Goal: Task Accomplishment & Management: Manage account settings

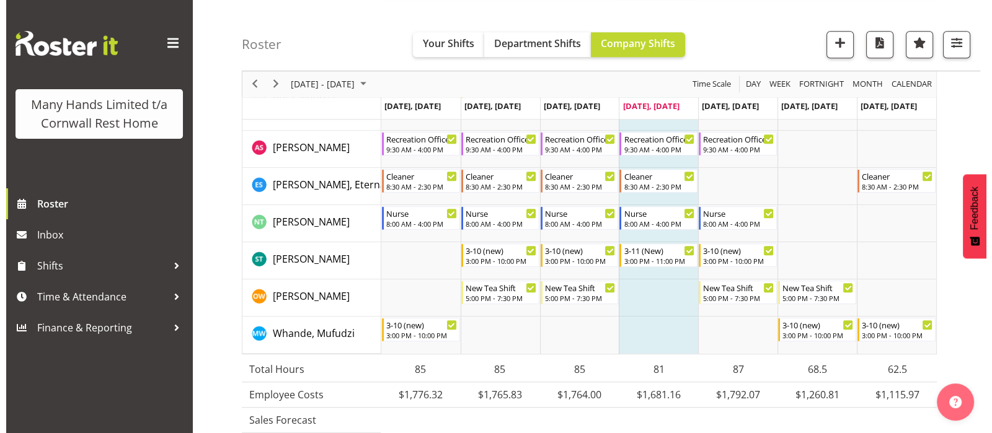
scroll to position [1017, 0]
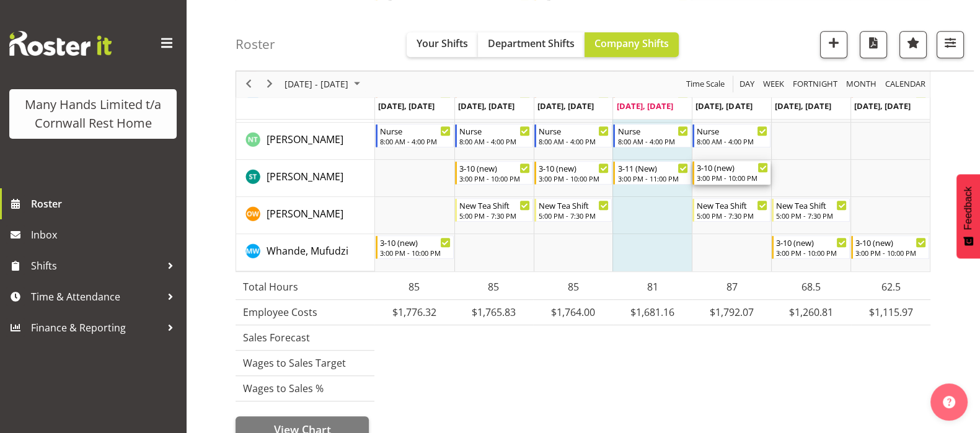
click at [710, 174] on div "3:00 PM - 10:00 PM" at bounding box center [732, 178] width 71 height 10
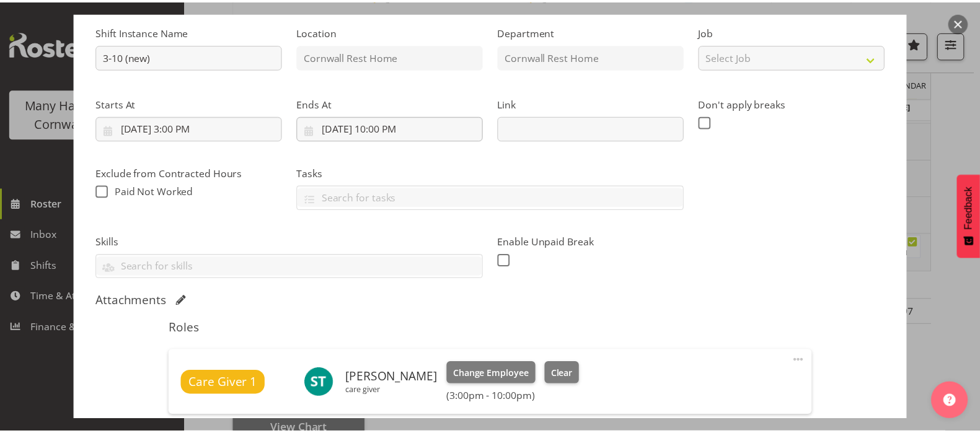
scroll to position [205, 0]
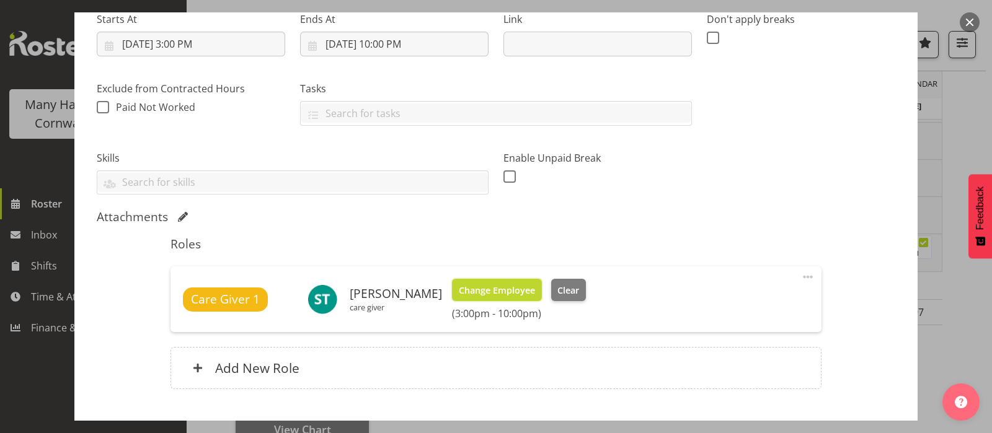
click at [497, 284] on span "Change Employee" at bounding box center [497, 291] width 76 height 14
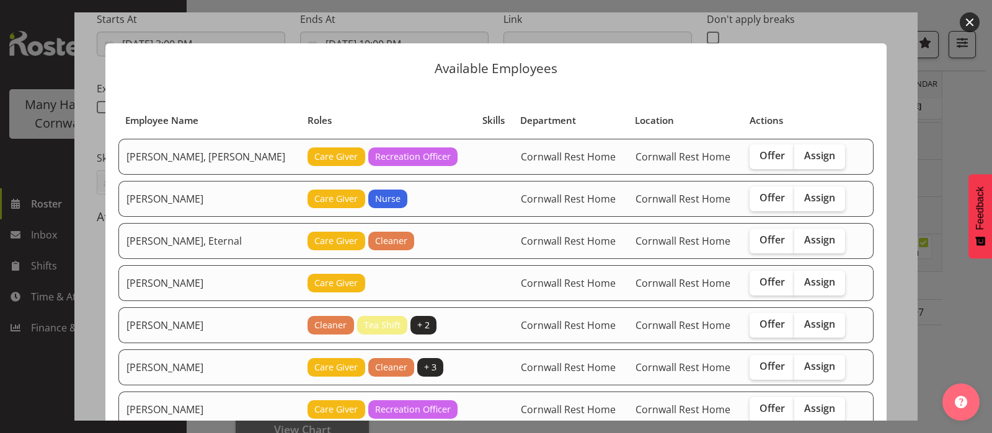
click at [970, 20] on button "button" at bounding box center [970, 22] width 20 height 20
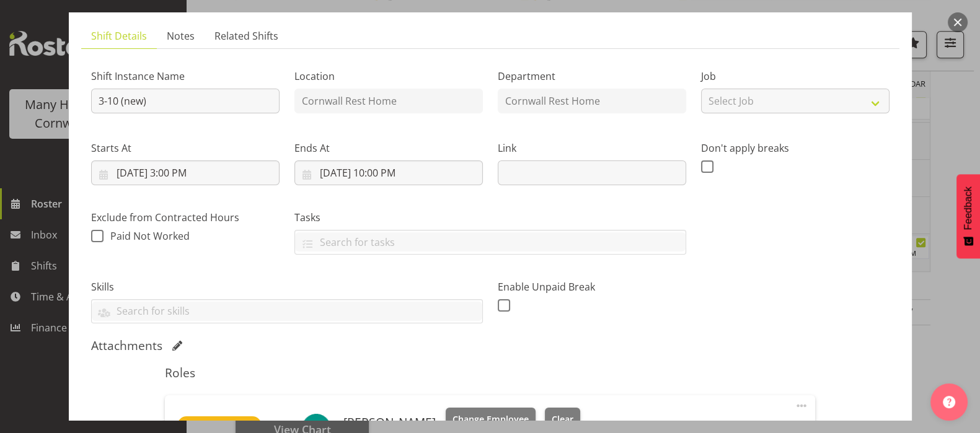
scroll to position [0, 0]
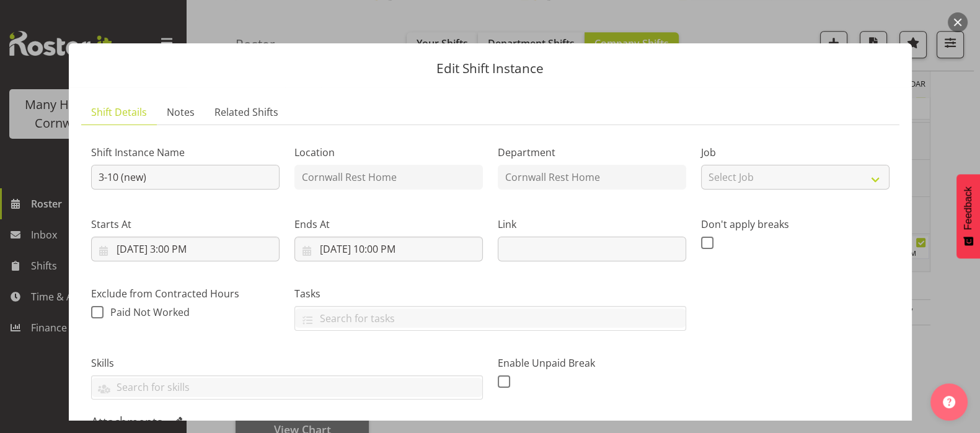
click at [957, 15] on button "button" at bounding box center [958, 22] width 20 height 20
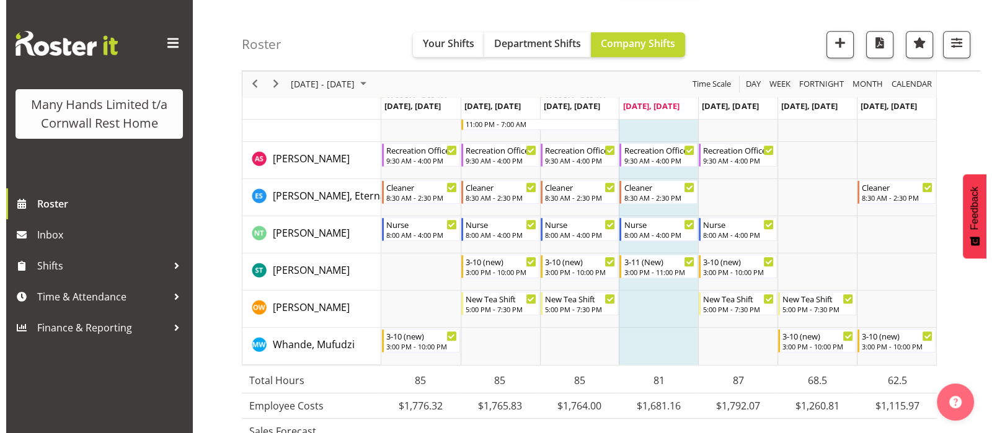
scroll to position [947, 0]
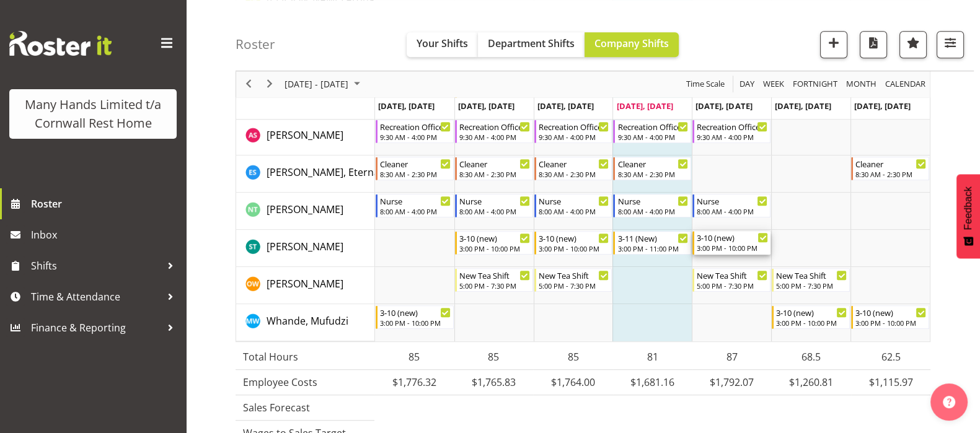
click at [725, 239] on div "3-10 (new)" at bounding box center [732, 237] width 71 height 12
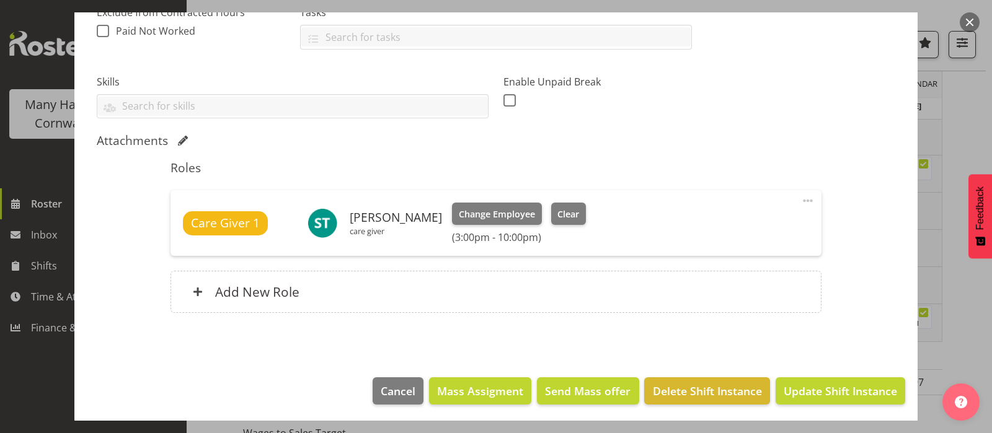
scroll to position [283, 0]
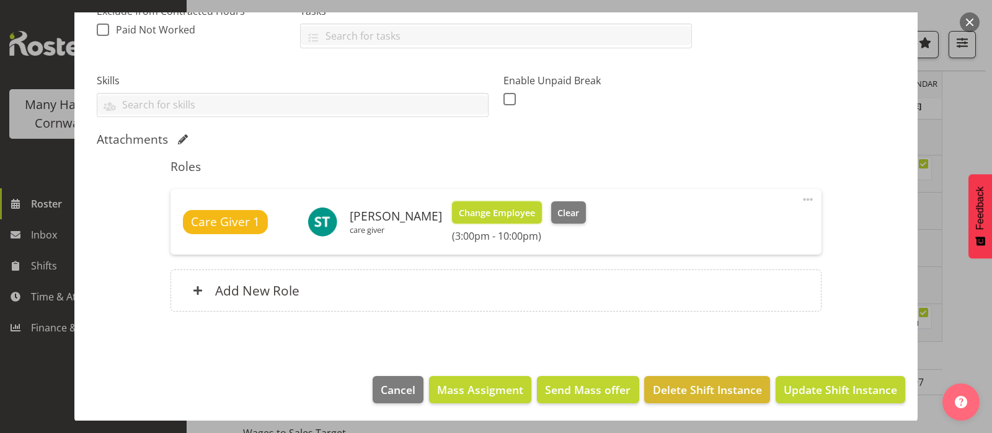
click at [486, 208] on span "Change Employee" at bounding box center [497, 213] width 76 height 14
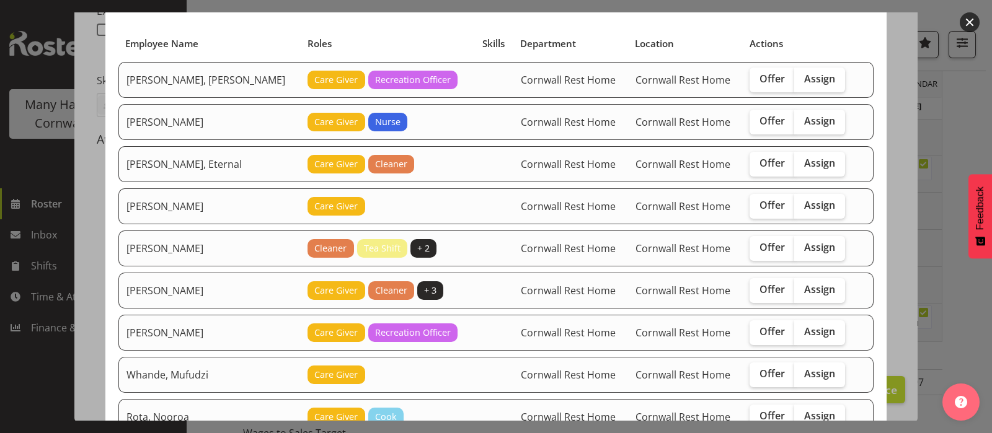
scroll to position [154, 0]
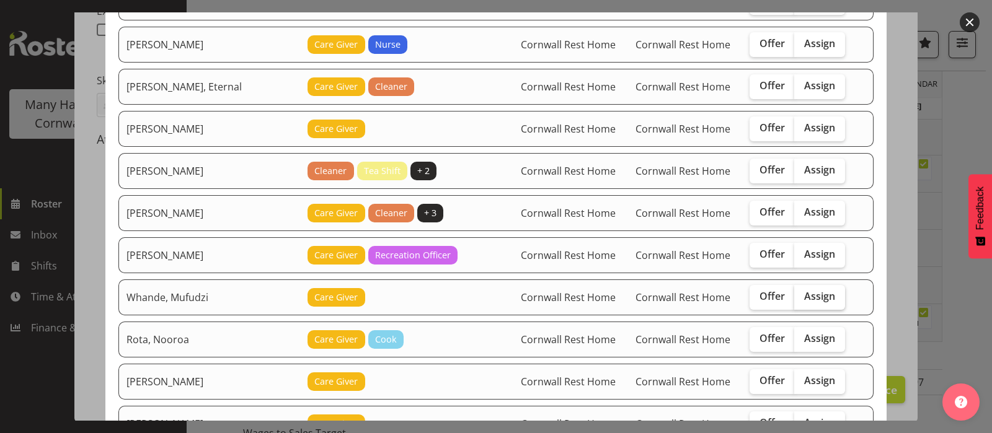
click at [804, 294] on span "Assign" at bounding box center [819, 296] width 31 height 12
click at [800, 294] on input "Assign" at bounding box center [798, 297] width 8 height 8
checkbox input "true"
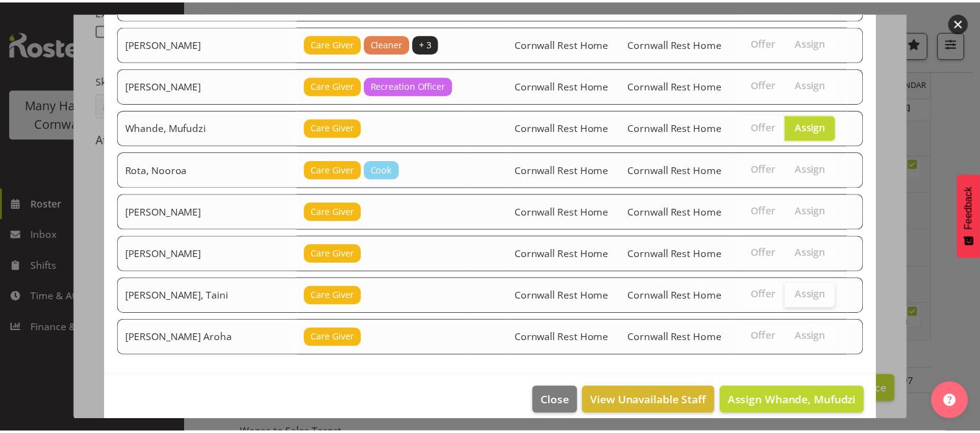
scroll to position [334, 0]
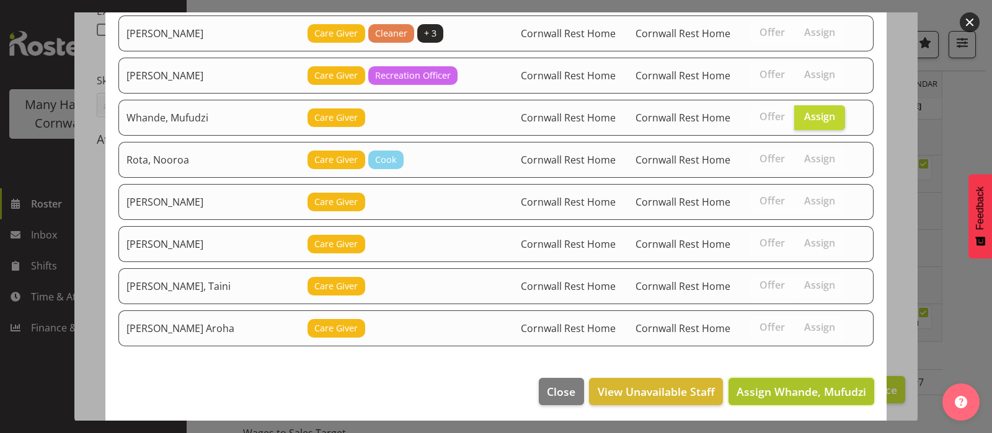
click at [795, 385] on span "Assign Whande, Mufudzi" at bounding box center [801, 391] width 130 height 15
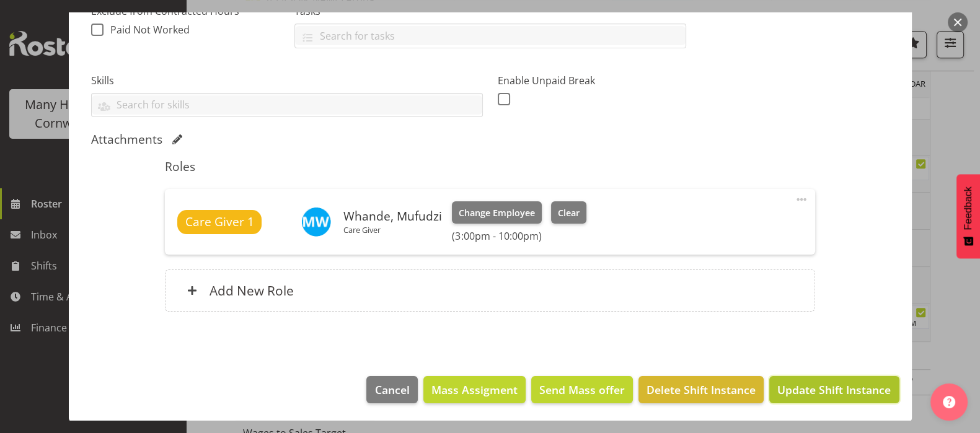
click at [808, 389] on span "Update Shift Instance" at bounding box center [833, 390] width 113 height 16
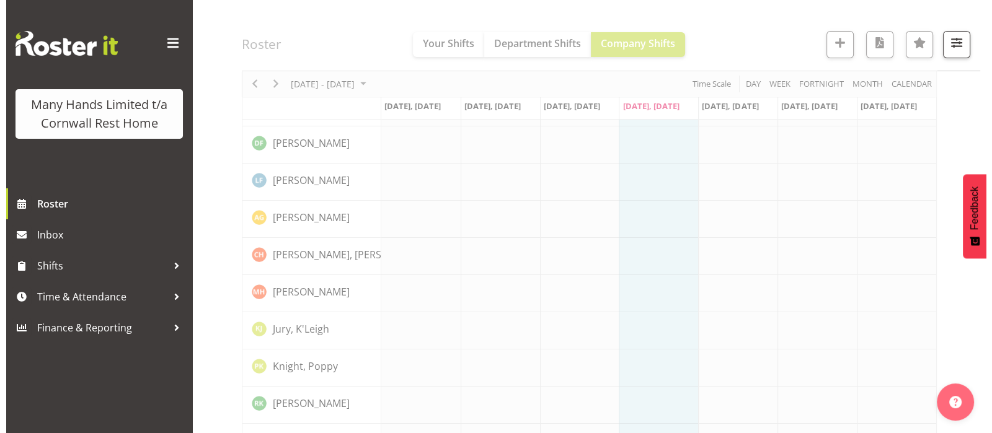
scroll to position [49, 0]
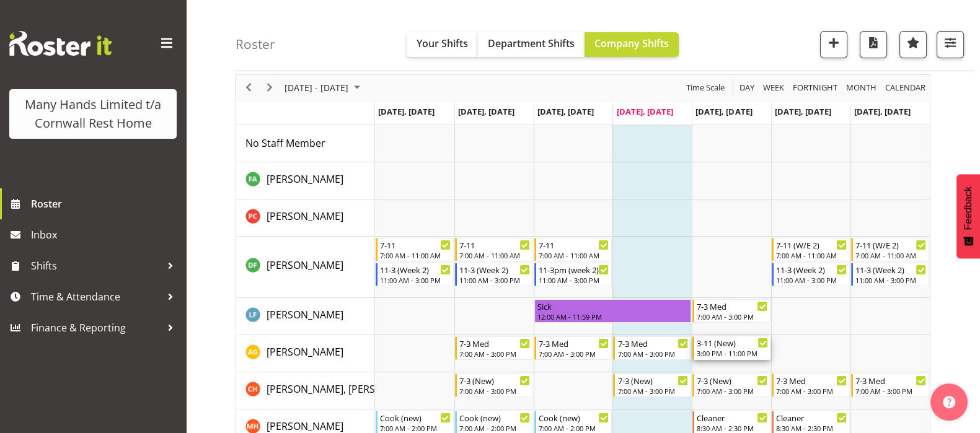
click at [719, 350] on div "3:00 PM - 11:00 PM" at bounding box center [732, 353] width 71 height 10
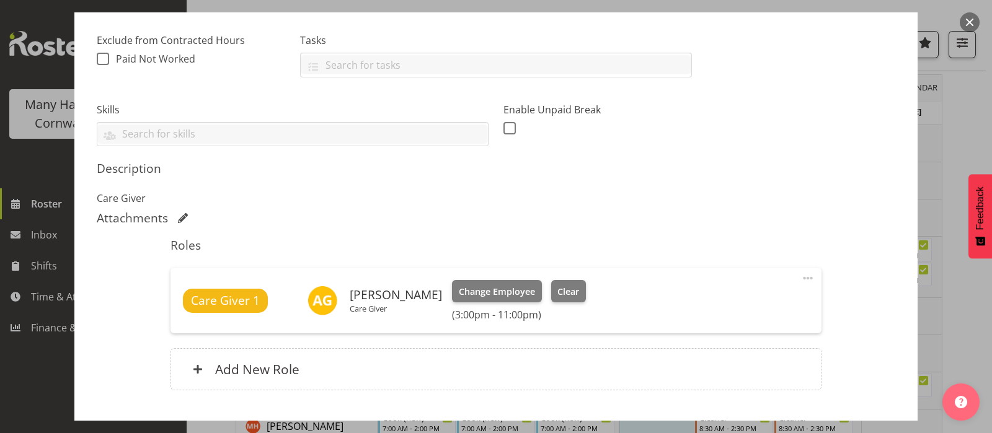
scroll to position [309, 0]
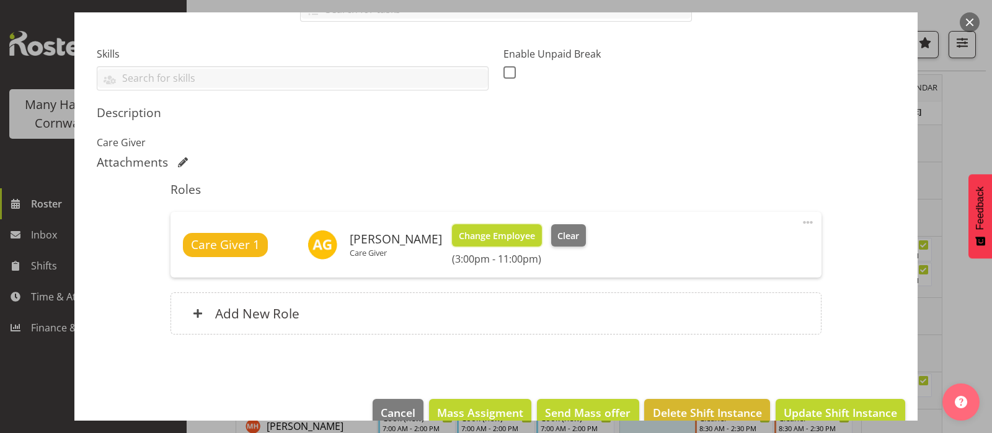
click at [484, 232] on span "Change Employee" at bounding box center [497, 236] width 76 height 14
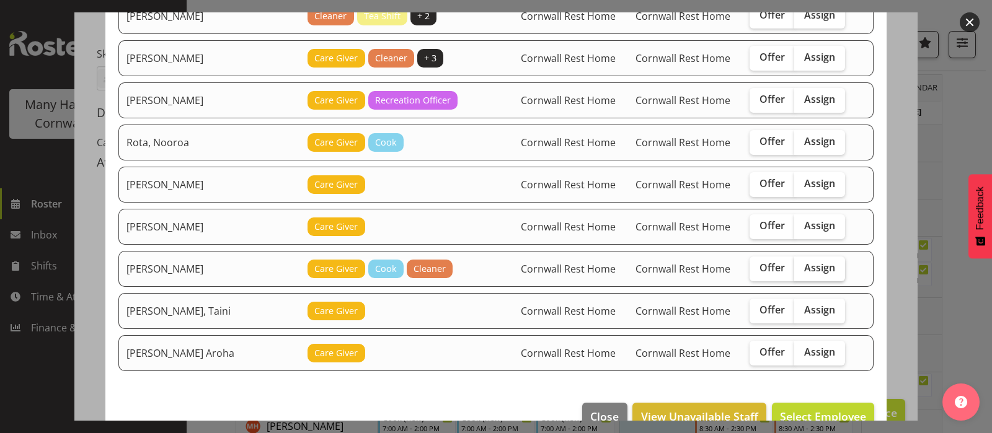
click at [804, 266] on span "Assign" at bounding box center [819, 268] width 31 height 12
click at [794, 266] on input "Assign" at bounding box center [798, 268] width 8 height 8
checkbox input "true"
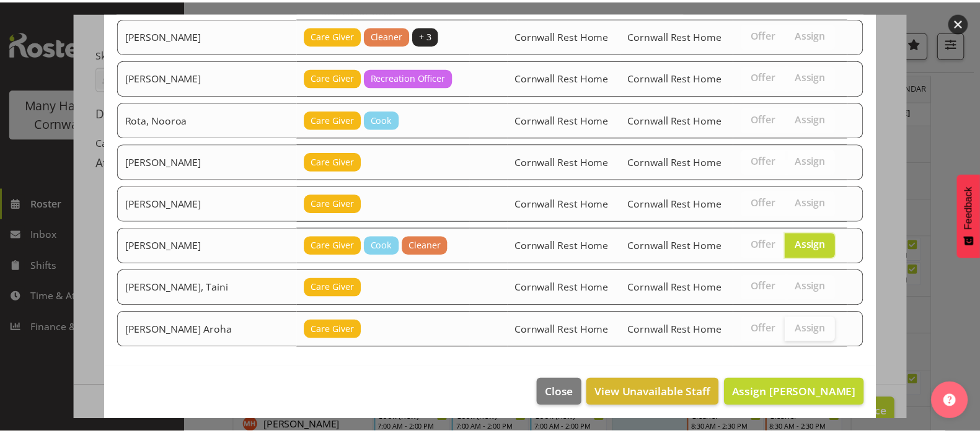
scroll to position [334, 0]
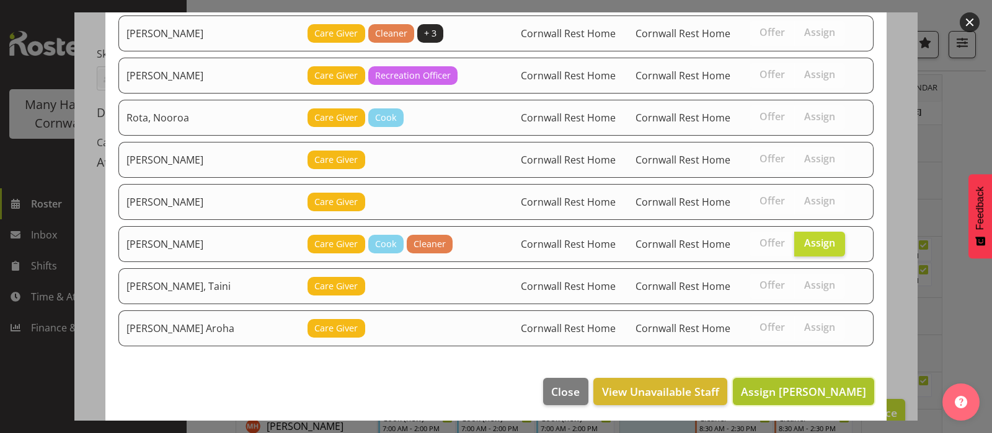
click at [806, 387] on span "Assign Tocker, Shannon" at bounding box center [803, 391] width 125 height 15
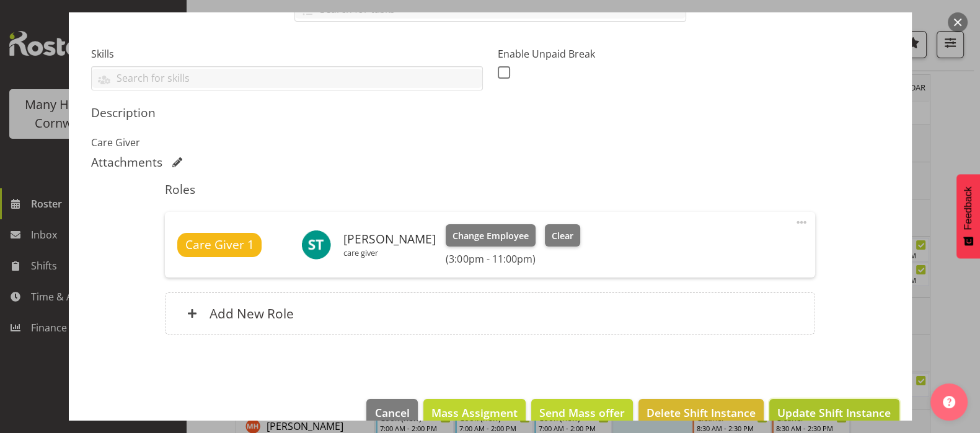
click at [810, 405] on span "Update Shift Instance" at bounding box center [833, 413] width 113 height 16
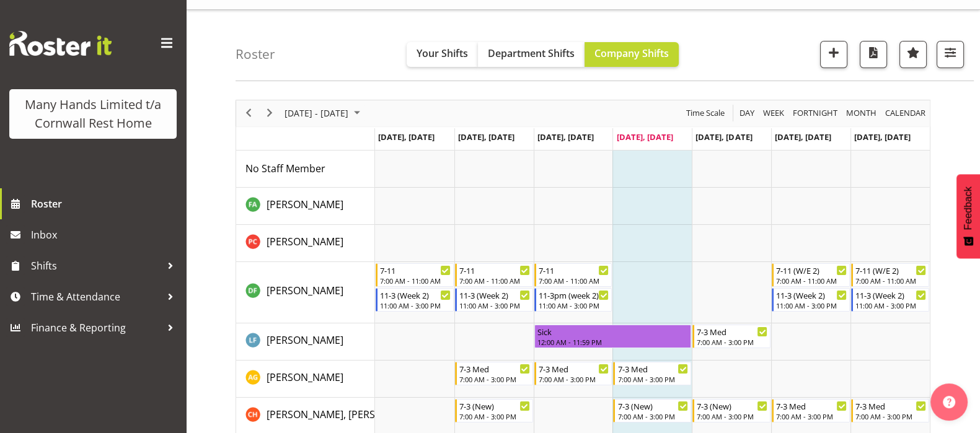
scroll to position [59, 0]
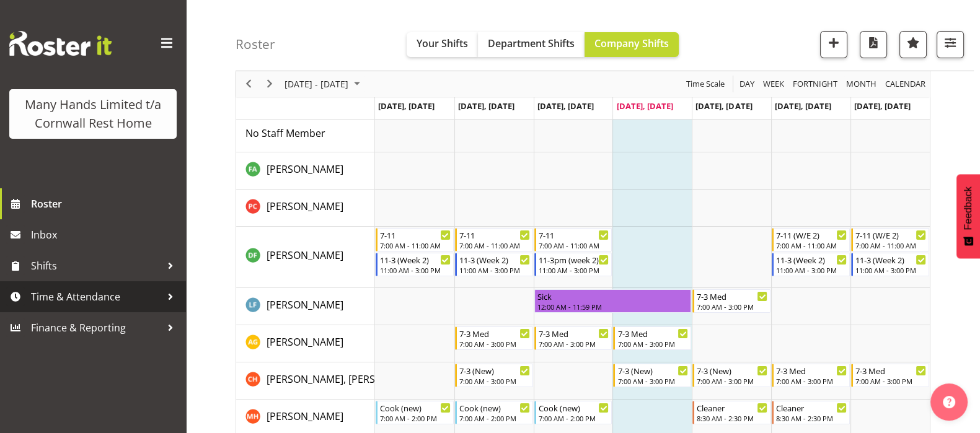
click at [139, 296] on span "Time & Attendance" at bounding box center [96, 297] width 130 height 19
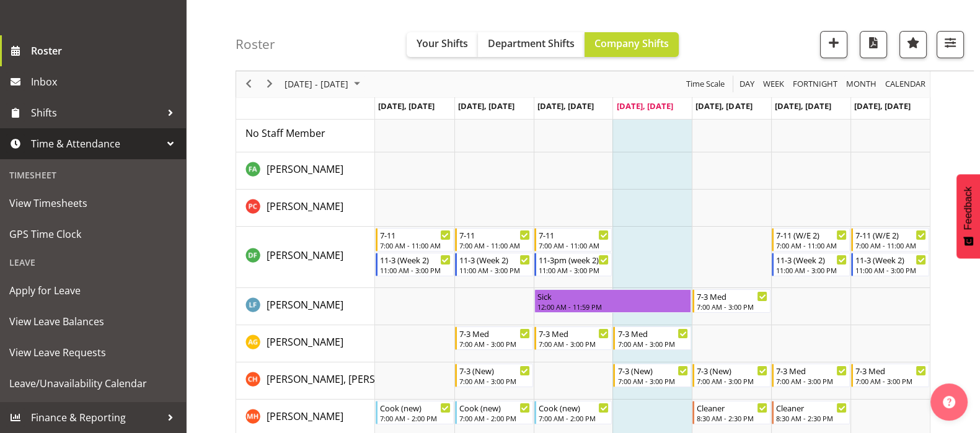
scroll to position [171, 0]
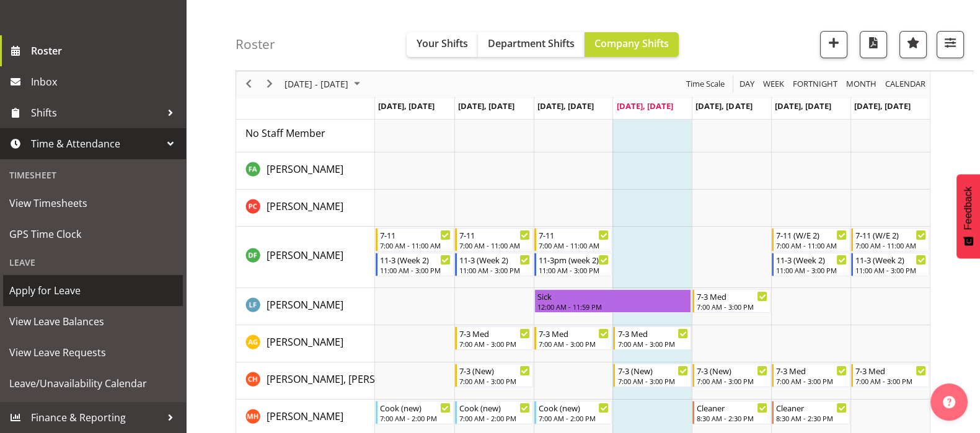
click at [53, 291] on span "Apply for Leave" at bounding box center [92, 290] width 167 height 19
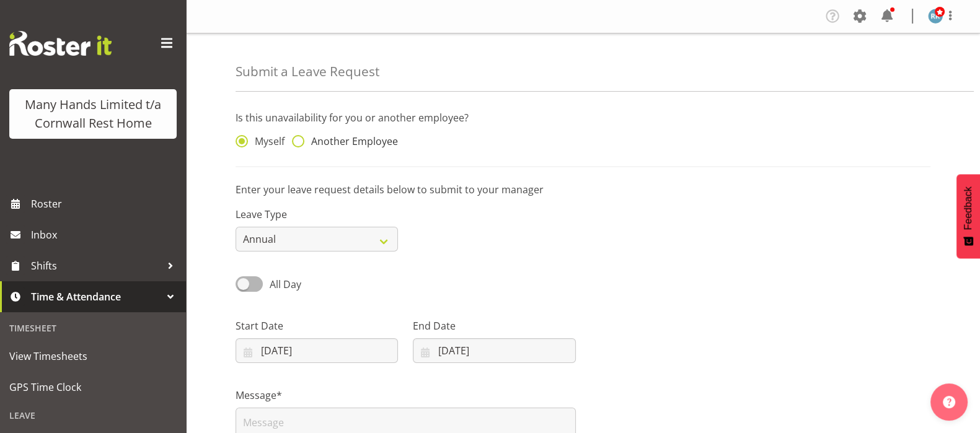
click at [302, 144] on span at bounding box center [298, 141] width 12 height 12
click at [300, 144] on input "Another Employee" at bounding box center [296, 142] width 8 height 8
radio input "true"
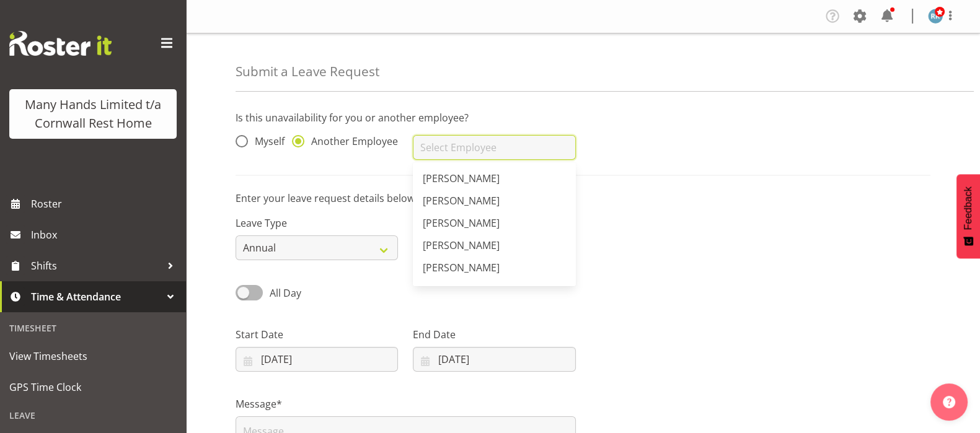
click at [440, 151] on input "text" at bounding box center [494, 147] width 162 height 25
click at [445, 246] on span "[PERSON_NAME]" at bounding box center [461, 246] width 77 height 14
type input "[PERSON_NAME]"
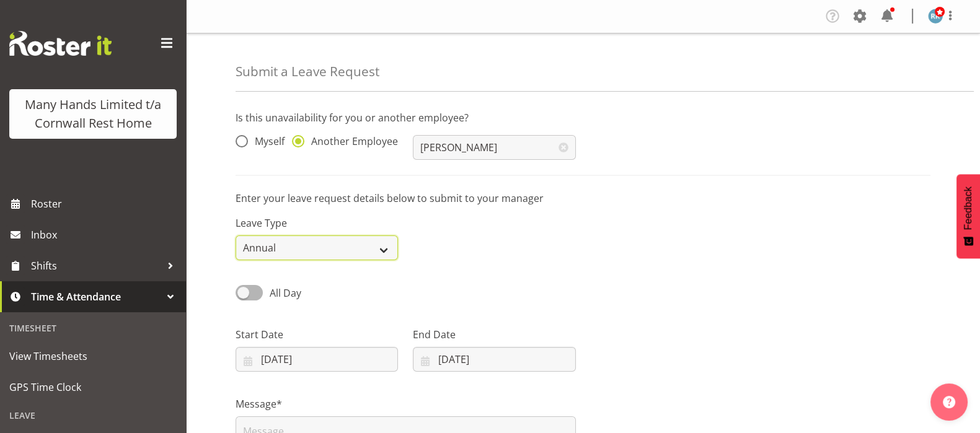
click at [386, 249] on select "Annual Sick Leave Without Pay Bereavement Domestic Violence Parental Jury Servi…" at bounding box center [317, 248] width 162 height 25
select select "Other"
click at [236, 236] on select "Annual Sick Leave Without Pay Bereavement Domestic Violence Parental Jury Servi…" at bounding box center [317, 248] width 162 height 25
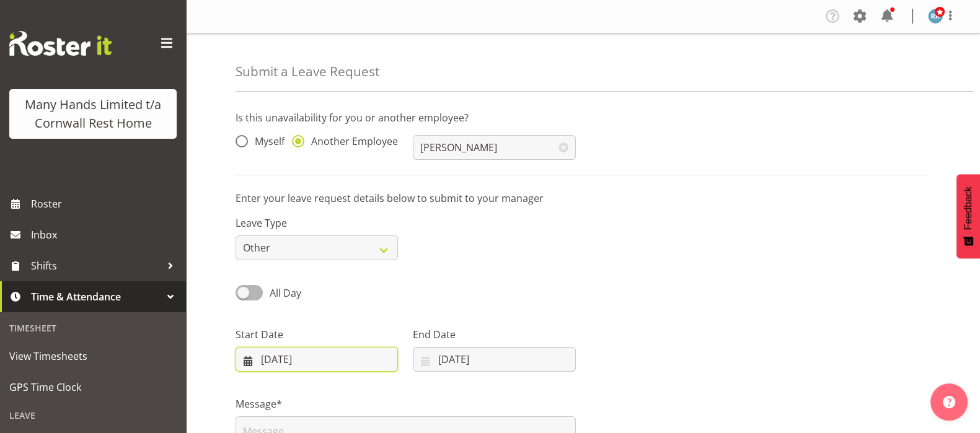
click at [296, 355] on input "09/10/2025" at bounding box center [317, 359] width 162 height 25
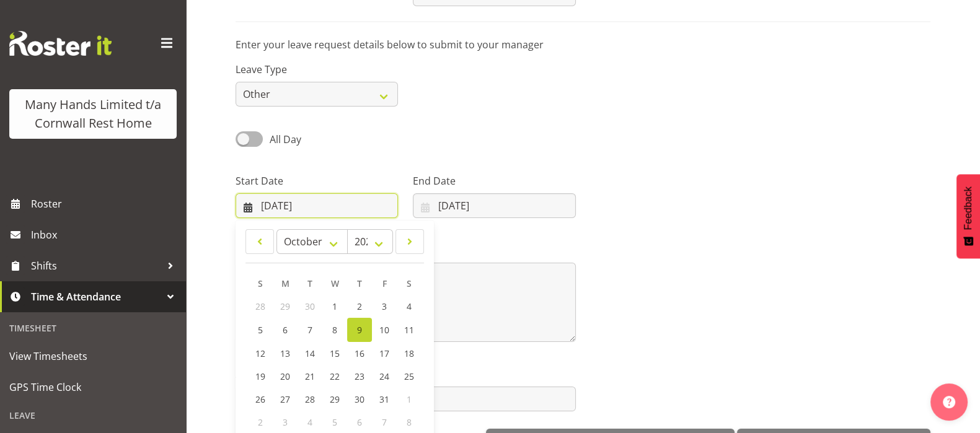
scroll to position [154, 0]
click at [384, 330] on span "10" at bounding box center [384, 330] width 10 height 12
type input "10/10/2025"
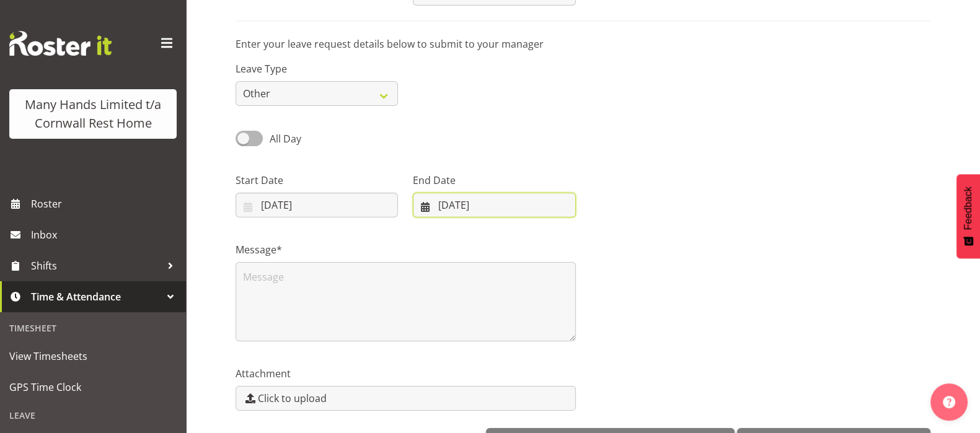
drag, startPoint x: 444, startPoint y: 213, endPoint x: 448, endPoint y: 203, distance: 11.2
click at [444, 213] on input "09/10/2025" at bounding box center [494, 205] width 162 height 25
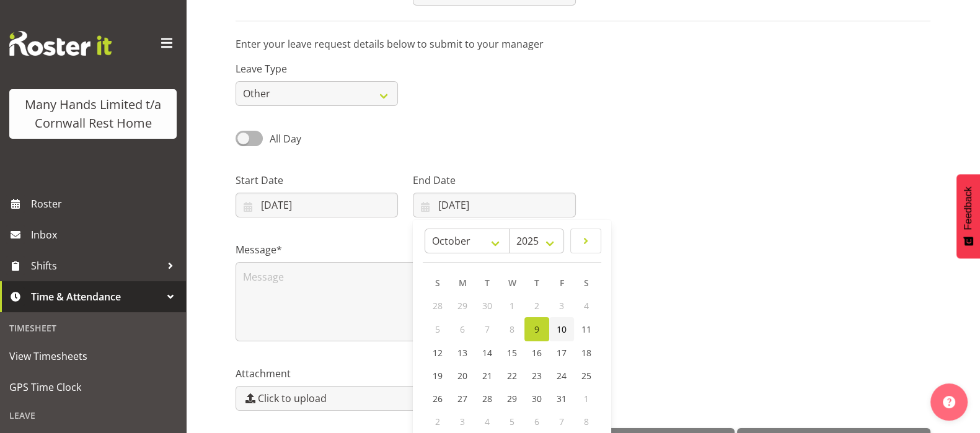
click at [564, 326] on span "10" at bounding box center [562, 330] width 10 height 12
type input "10/10/2025"
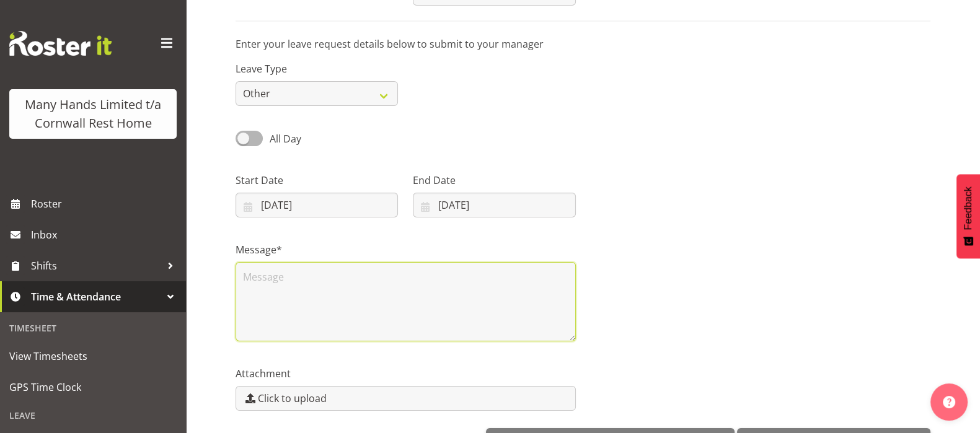
click at [262, 276] on textarea at bounding box center [406, 301] width 340 height 79
click at [243, 272] on textarea at bounding box center [406, 301] width 340 height 79
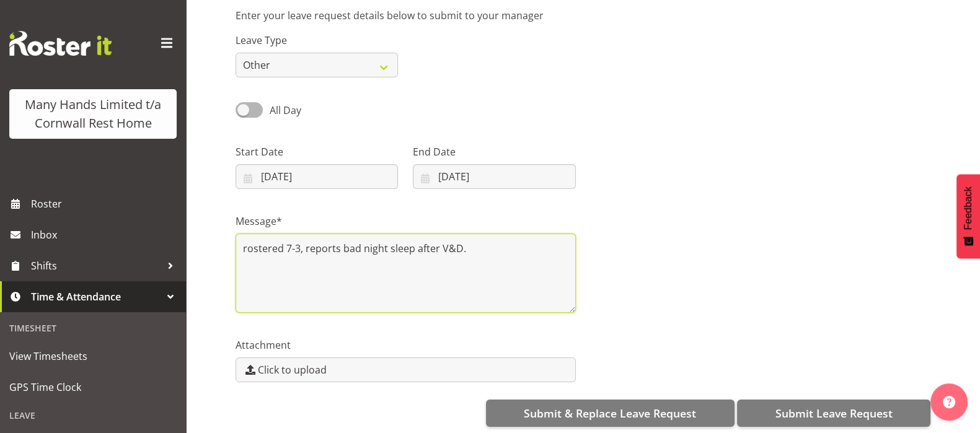
scroll to position [198, 0]
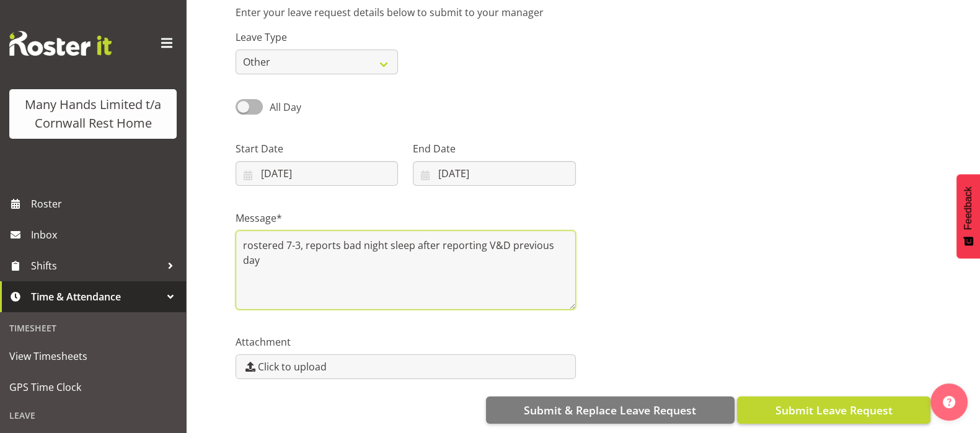
type textarea "rostered 7-3, reports bad night sleep after reporting V&D previous day"
click at [836, 402] on span "Submit Leave Request" at bounding box center [833, 410] width 117 height 16
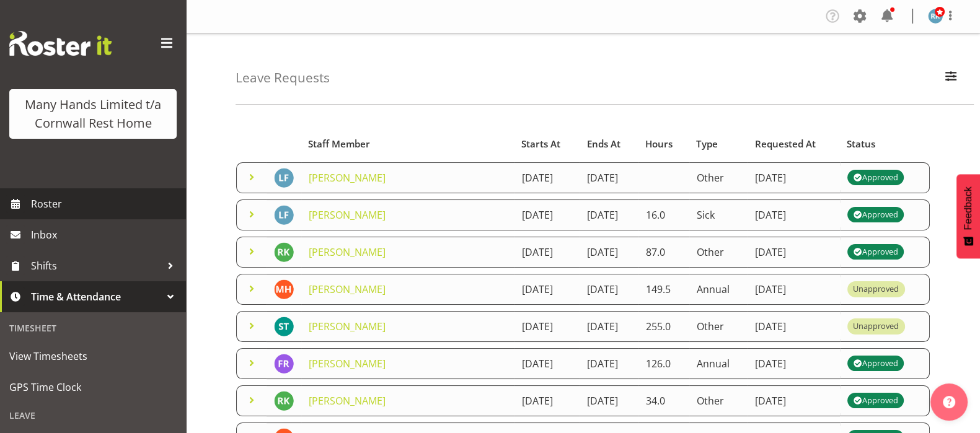
click at [42, 213] on span "Roster" at bounding box center [105, 204] width 149 height 19
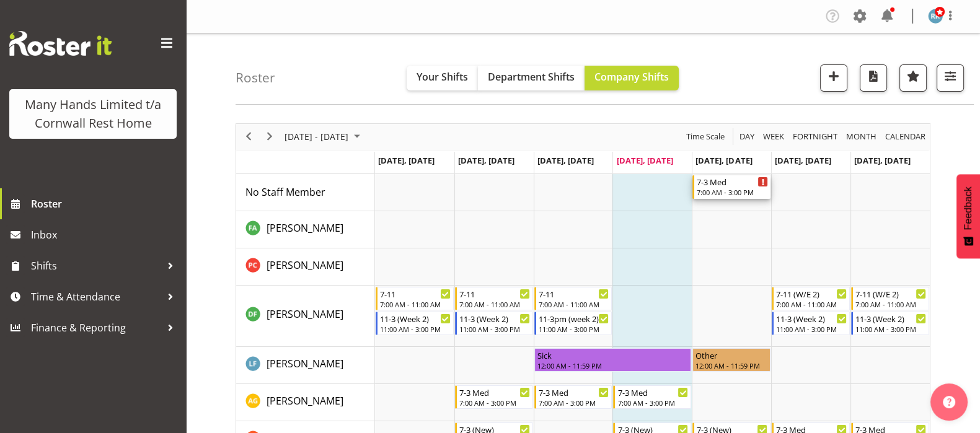
click at [727, 190] on div "7:00 AM - 3:00 PM" at bounding box center [732, 192] width 71 height 10
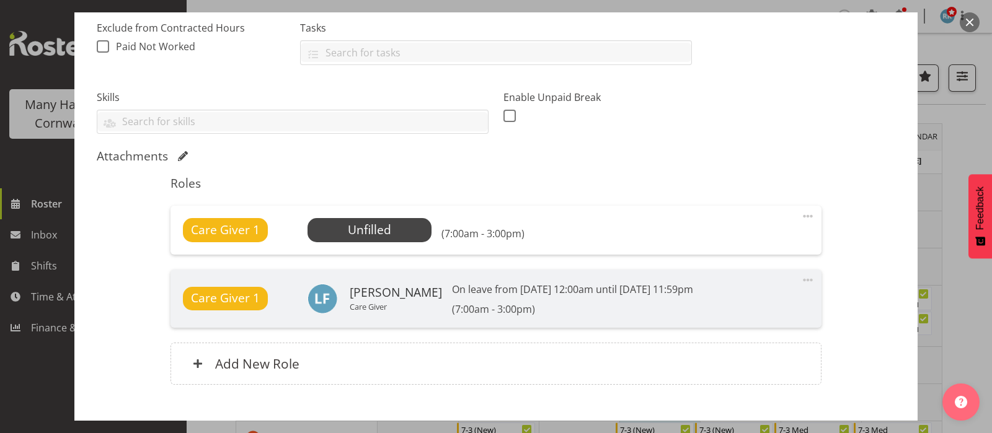
scroll to position [309, 0]
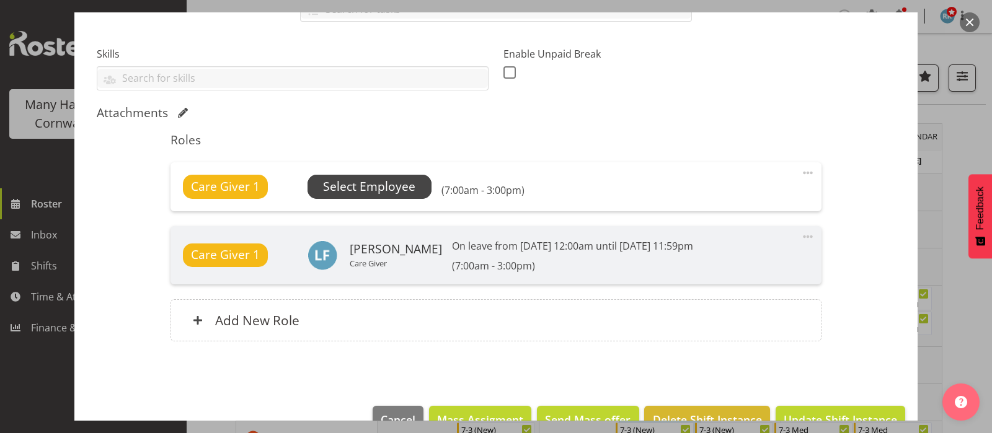
click at [368, 185] on span "Select Employee" at bounding box center [369, 187] width 92 height 18
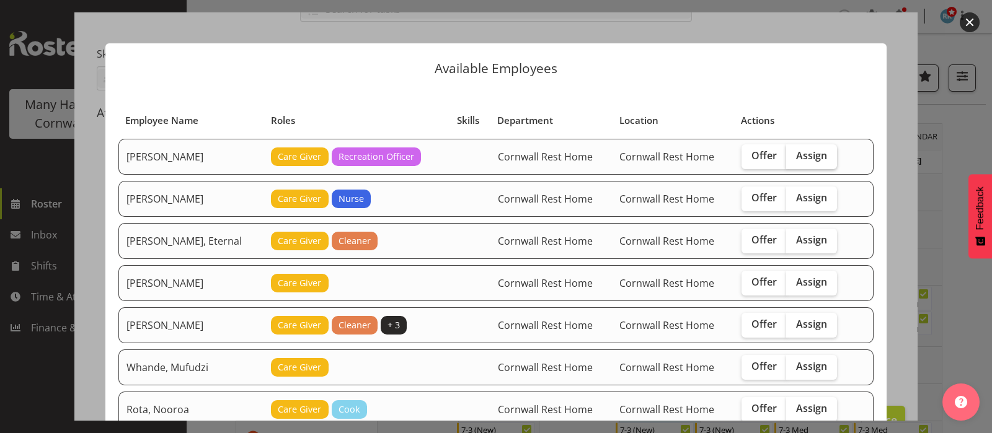
click at [803, 152] on span "Assign" at bounding box center [811, 155] width 31 height 12
click at [794, 152] on input "Assign" at bounding box center [790, 156] width 8 height 8
checkbox input "true"
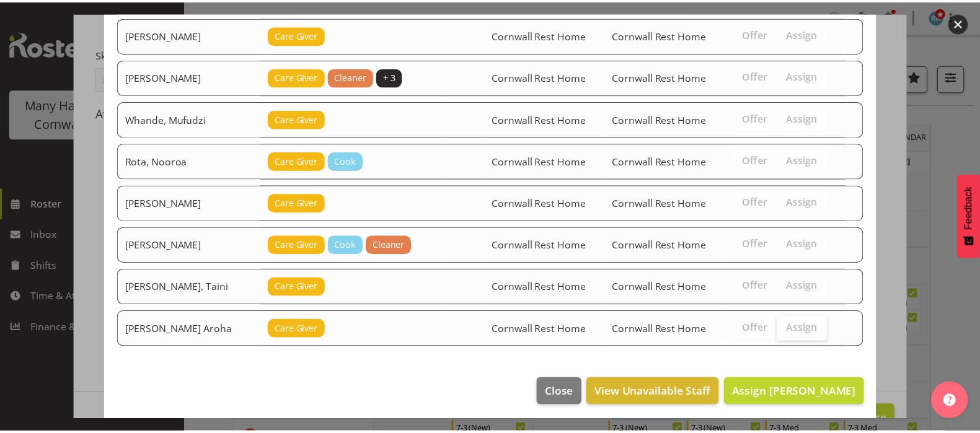
scroll to position [250, 0]
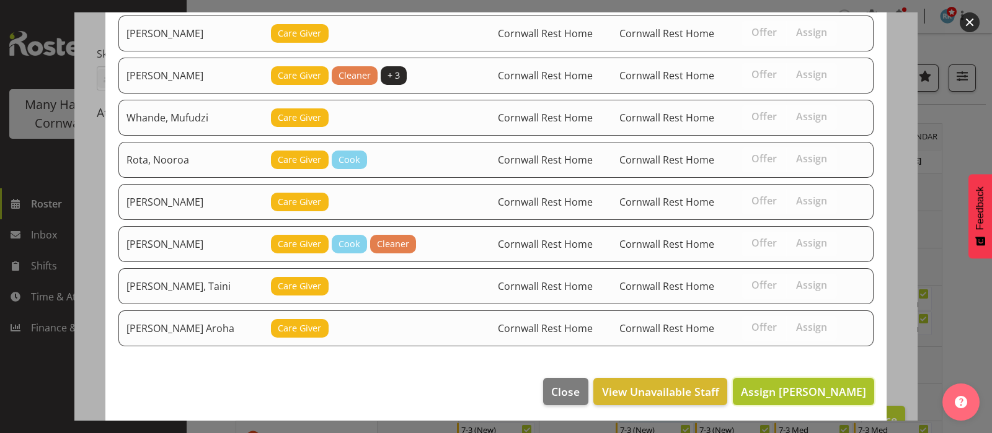
click at [784, 392] on span "Assign Galvez, Angeline" at bounding box center [803, 391] width 125 height 15
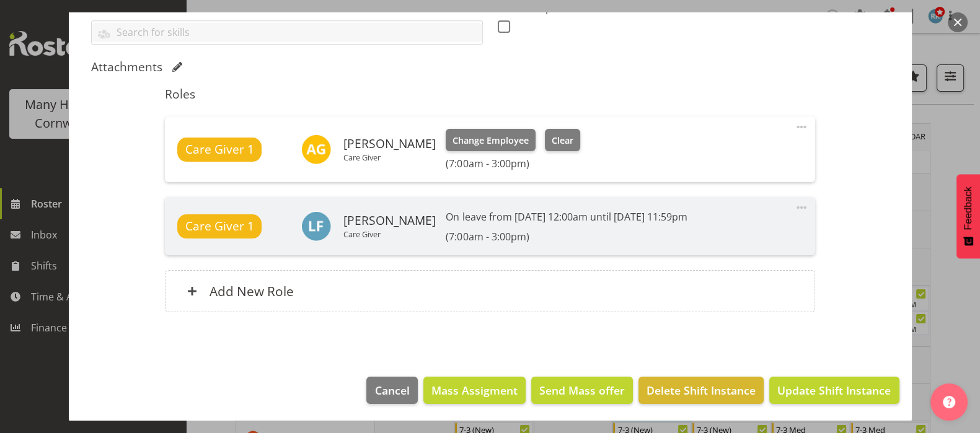
scroll to position [356, 0]
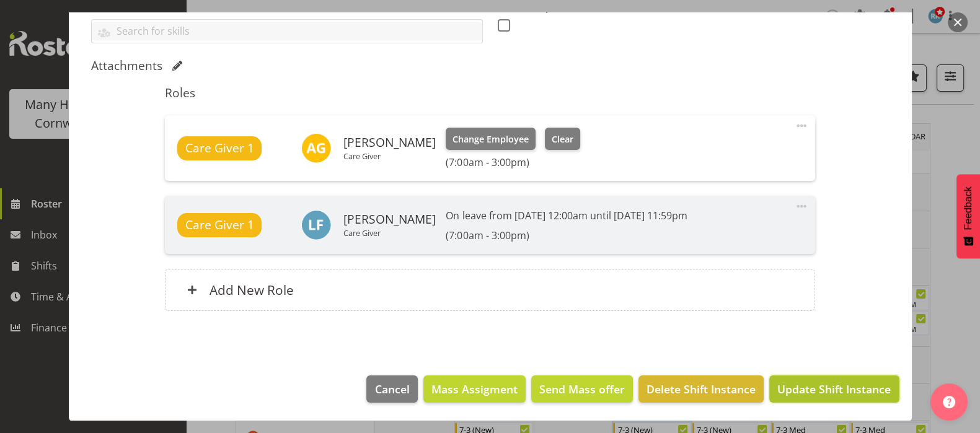
click at [824, 385] on span "Update Shift Instance" at bounding box center [833, 389] width 113 height 16
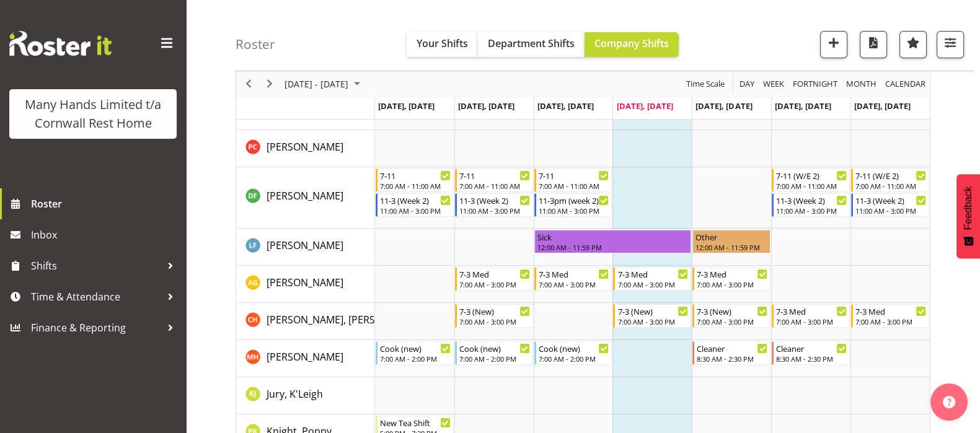
scroll to position [0, 0]
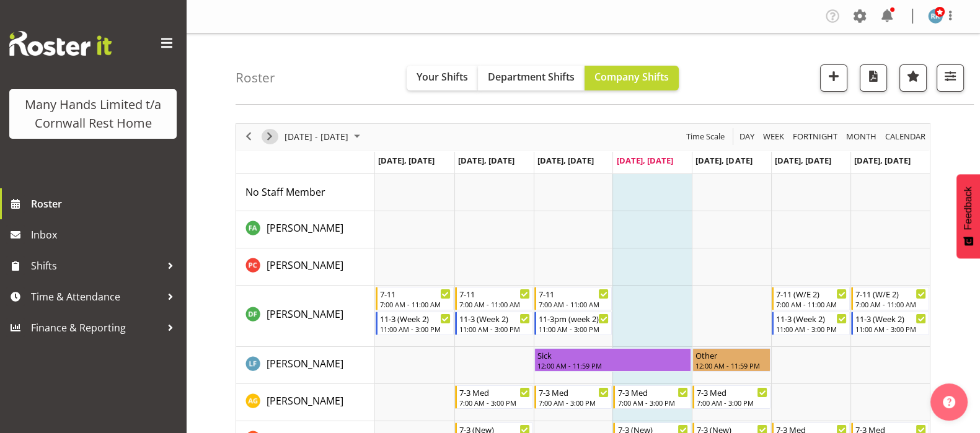
click at [267, 138] on span "Next" at bounding box center [269, 136] width 15 height 15
